Goal: Task Accomplishment & Management: Manage account settings

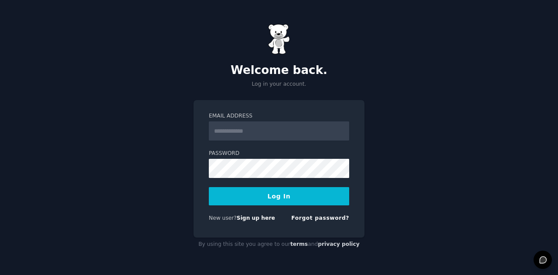
click at [243, 129] on input "Email Address" at bounding box center [279, 131] width 140 height 19
type input "**********"
click at [278, 194] on button "Log In" at bounding box center [279, 196] width 140 height 18
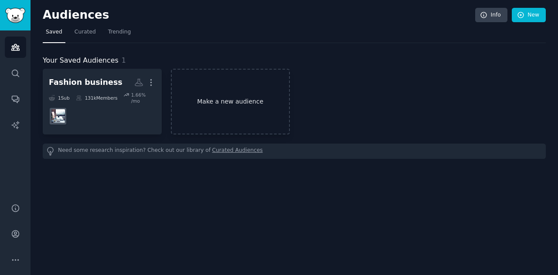
click at [189, 111] on link "Make a new audience" at bounding box center [230, 102] width 119 height 66
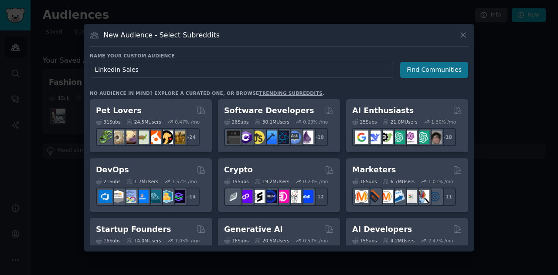
type input "LinkedIn Sales"
click at [435, 69] on button "Find Communities" at bounding box center [434, 70] width 68 height 16
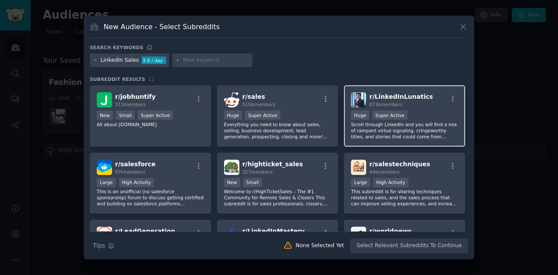
click at [417, 116] on div "Huge Super Active" at bounding box center [404, 116] width 107 height 11
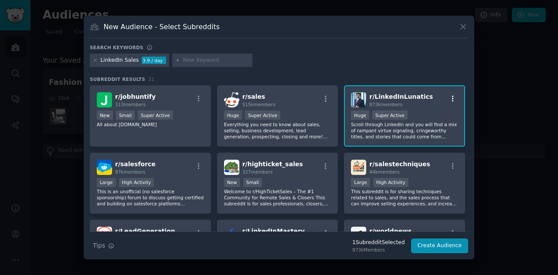
click at [449, 101] on icon "button" at bounding box center [453, 99] width 8 height 8
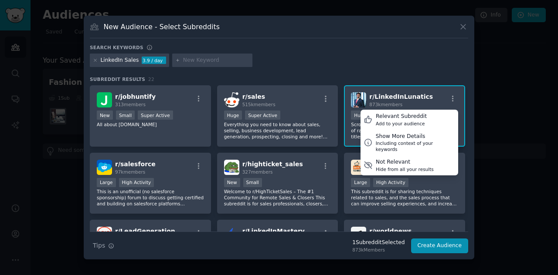
click at [423, 109] on div "r/ LinkedInLunatics 873k members Relevant Subreddit Add to your audience Show M…" at bounding box center [404, 115] width 121 height 61
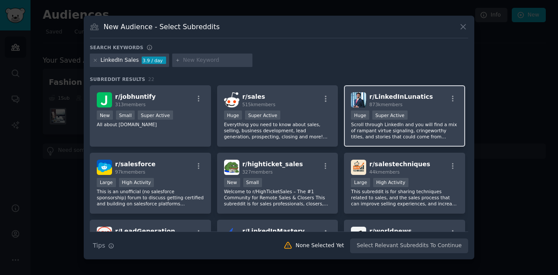
click at [391, 138] on p "Scroll through LinkedIn and you will find a mix of rampant virtue signaling, cr…" at bounding box center [404, 131] width 107 height 18
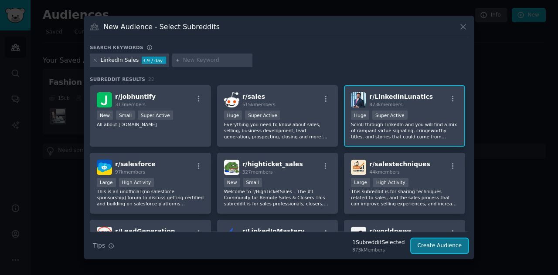
click at [425, 244] on button "Create Audience" at bounding box center [440, 246] width 58 height 15
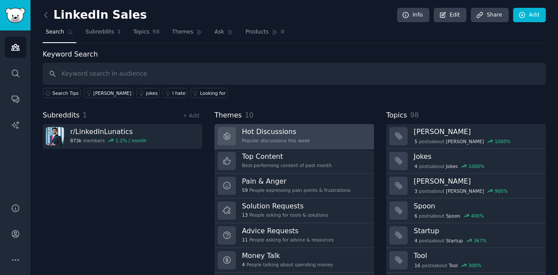
click at [290, 138] on div "Popular discussions this week" at bounding box center [276, 141] width 68 height 6
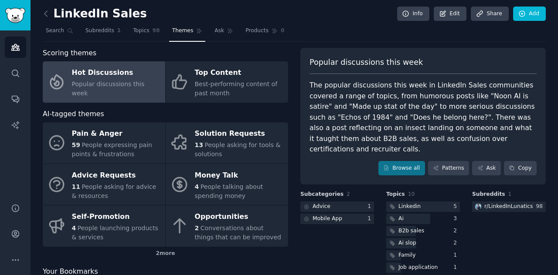
scroll to position [7, 0]
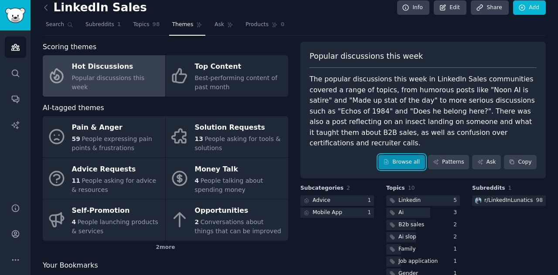
click at [411, 155] on link "Browse all" at bounding box center [401, 162] width 47 height 15
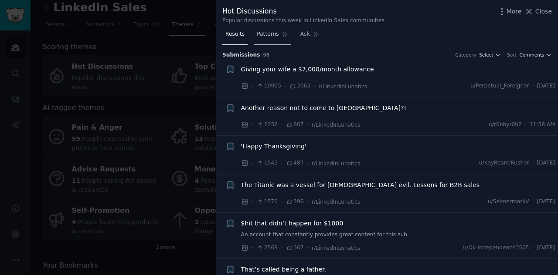
click at [261, 37] on span "Patterns" at bounding box center [268, 35] width 22 height 8
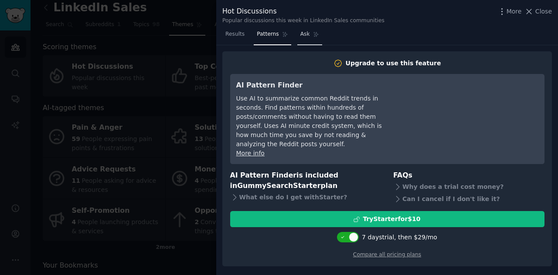
click at [303, 38] on span "Ask" at bounding box center [305, 35] width 10 height 8
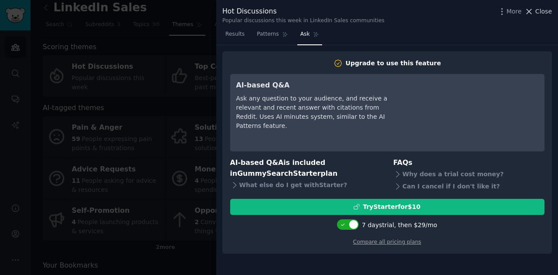
click at [532, 11] on icon at bounding box center [528, 11] width 9 height 9
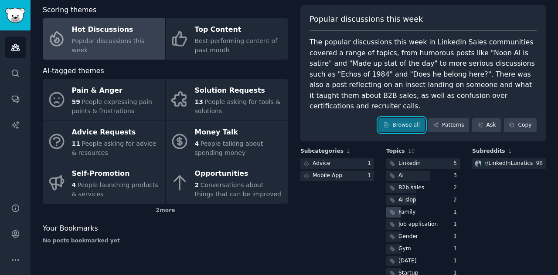
scroll to position [50, 0]
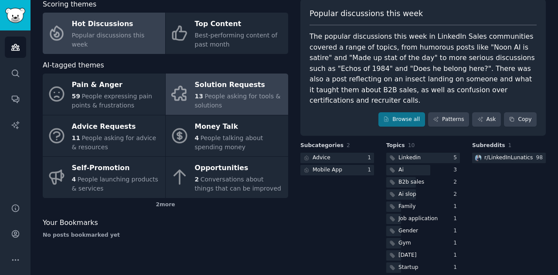
click at [195, 106] on span "People asking for tools & solutions" at bounding box center [238, 101] width 86 height 16
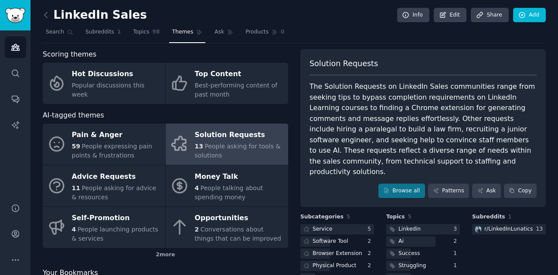
scroll to position [0, 0]
click at [412, 184] on link "Browse all" at bounding box center [401, 191] width 47 height 15
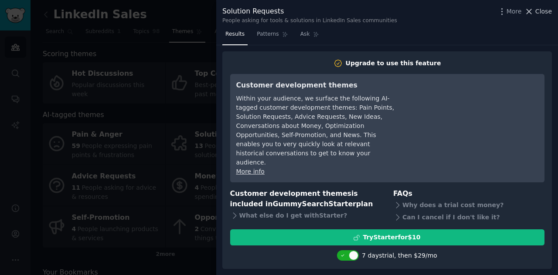
click at [533, 12] on icon at bounding box center [528, 11] width 9 height 9
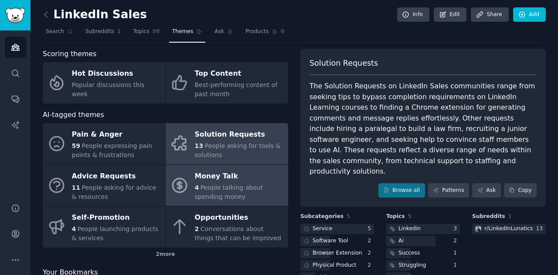
click at [225, 190] on span "People talking about spending money" at bounding box center [229, 192] width 68 height 16
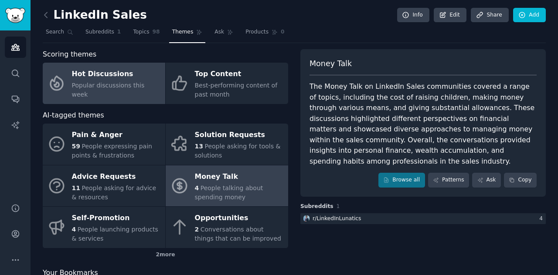
click at [145, 90] on span "Popular discussions this week" at bounding box center [108, 90] width 73 height 16
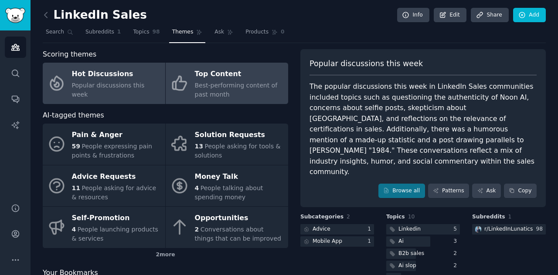
click at [222, 96] on div "Best-performing content of past month" at bounding box center [239, 90] width 89 height 18
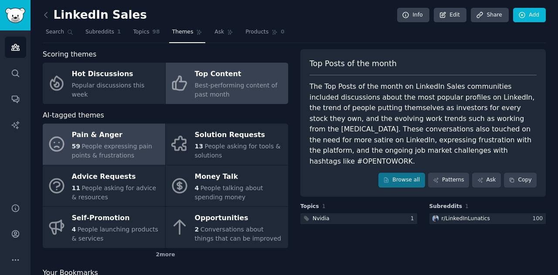
click at [130, 143] on span "People expressing pain points & frustrations" at bounding box center [112, 151] width 80 height 16
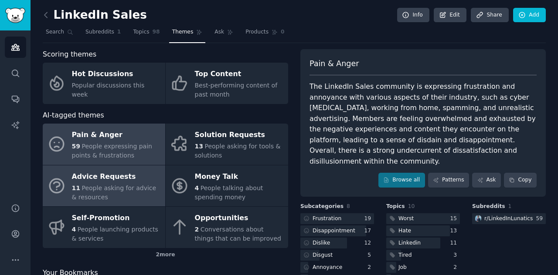
click at [126, 193] on div "11 People asking for advice & resources" at bounding box center [116, 193] width 89 height 18
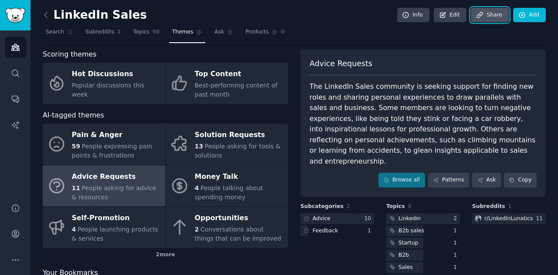
click at [493, 19] on link "Share" at bounding box center [489, 15] width 37 height 15
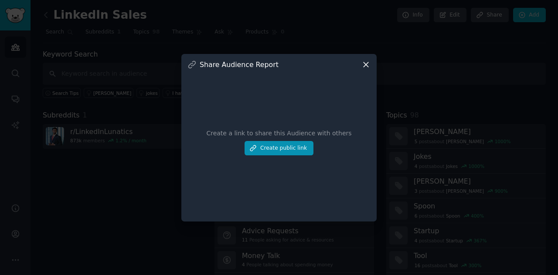
click at [366, 64] on icon at bounding box center [366, 64] width 5 height 5
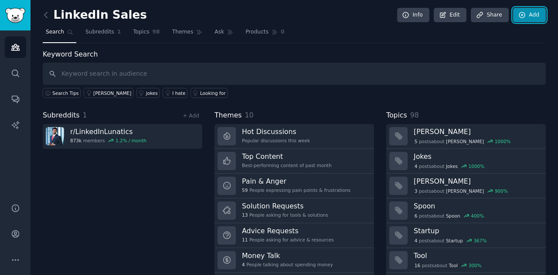
click at [520, 10] on link "Add" at bounding box center [529, 15] width 33 height 15
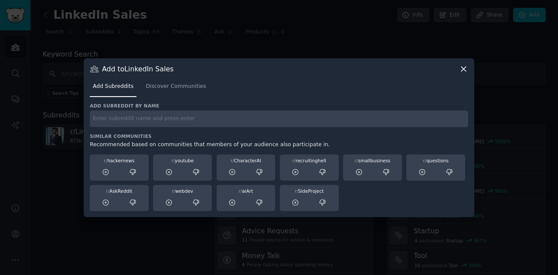
click at [179, 122] on input "text" at bounding box center [279, 119] width 378 height 17
type input "linkedin"
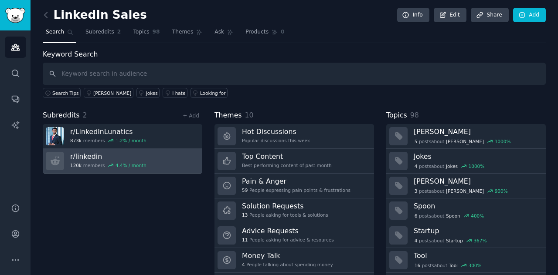
click at [172, 163] on link "r/ linkedin 120k members 4.4 % / month" at bounding box center [123, 161] width 160 height 25
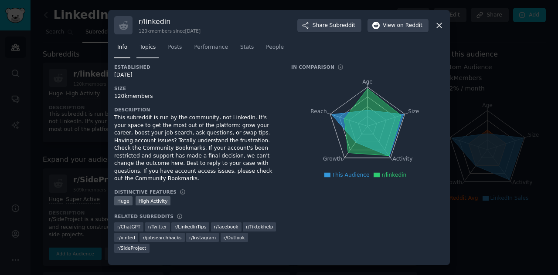
click at [156, 56] on link "Topics" at bounding box center [147, 50] width 22 height 18
